Goal: Information Seeking & Learning: Understand process/instructions

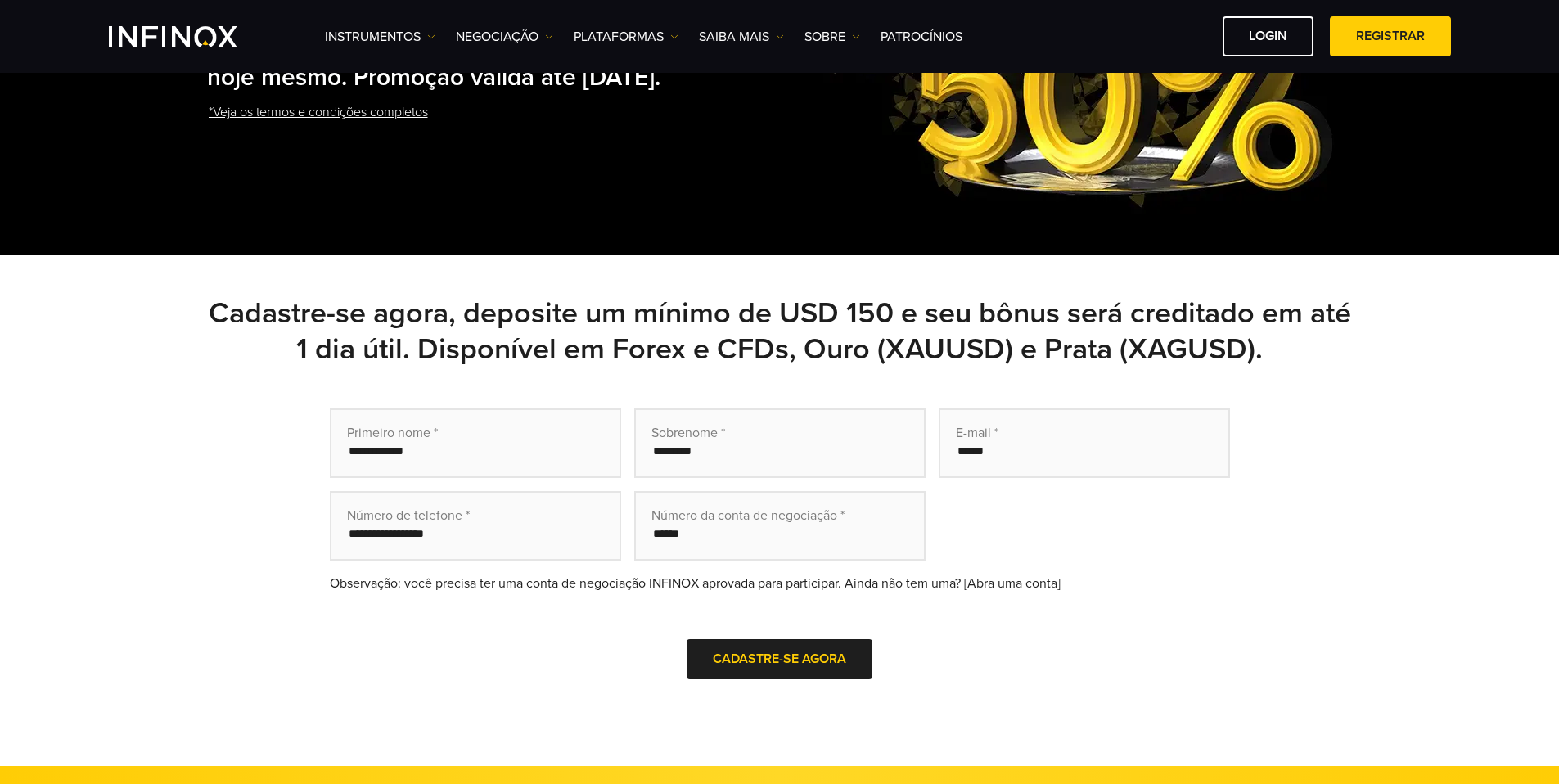
scroll to position [160, 0]
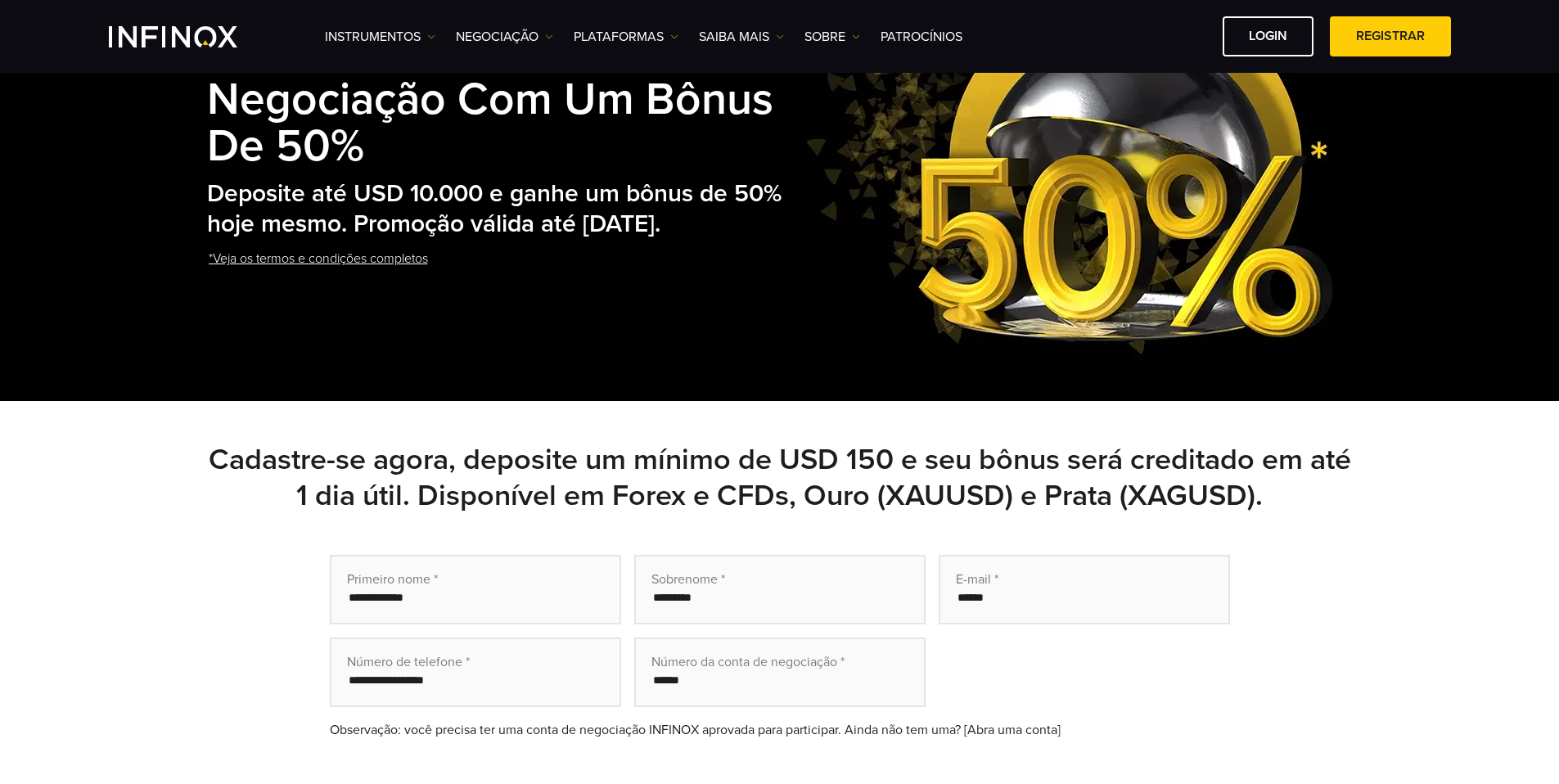
click at [404, 277] on link "*Veja os termos e condições completos" at bounding box center [317, 258] width 222 height 40
